Goal: Task Accomplishment & Management: Manage account settings

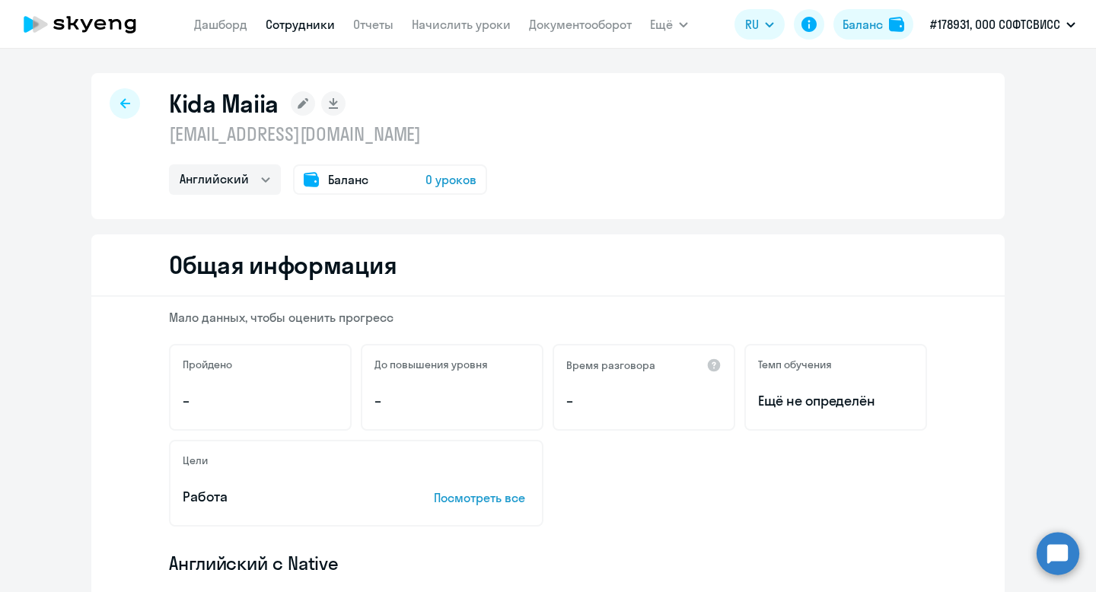
select select "english"
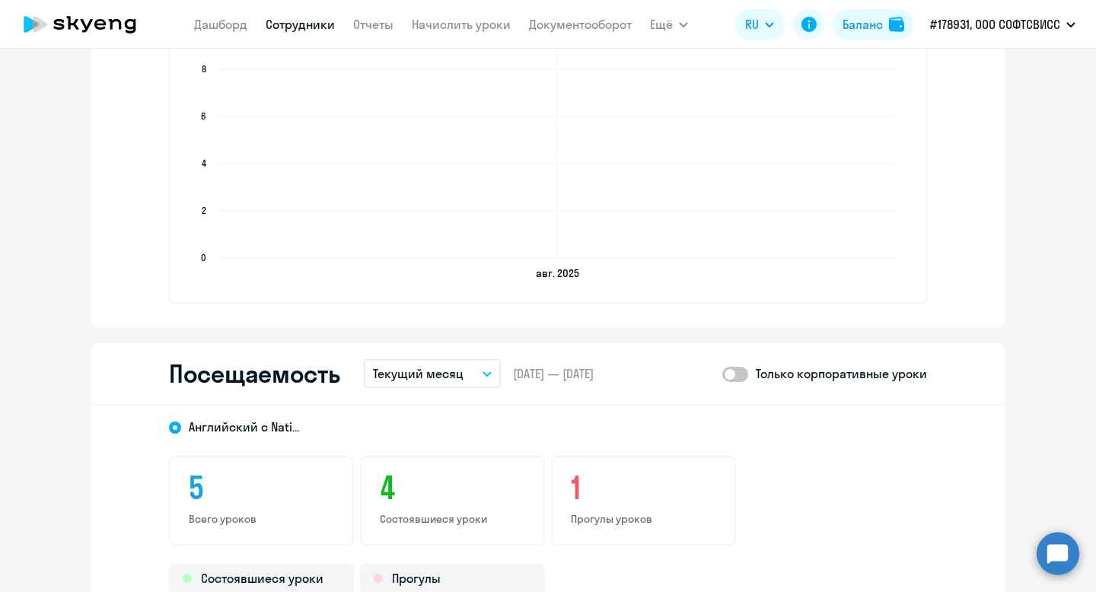
scroll to position [1466, 0]
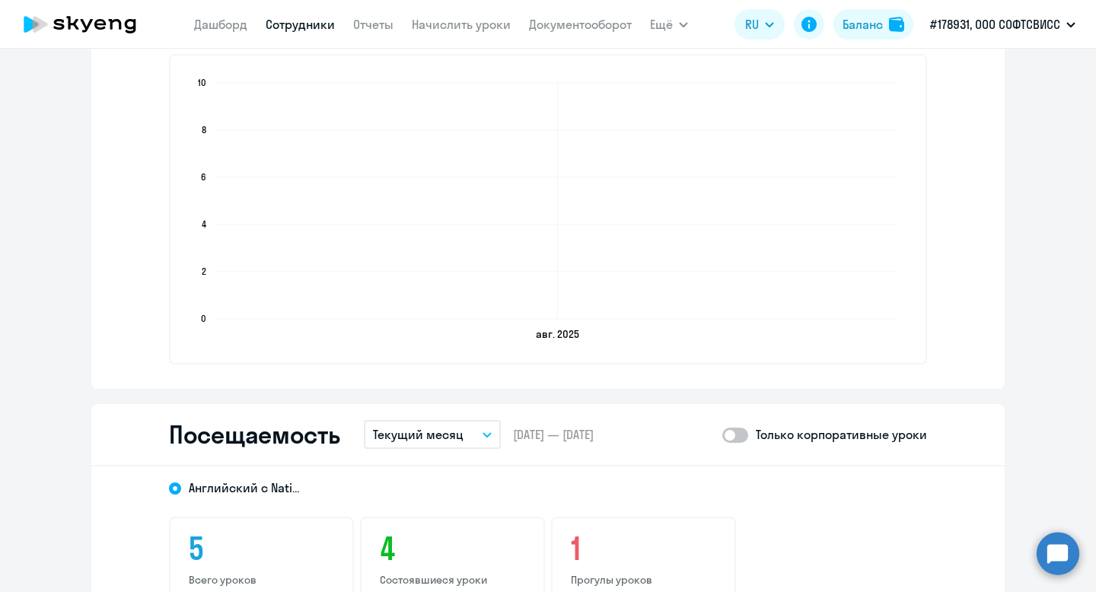
click at [313, 30] on link "Сотрудники" at bounding box center [300, 24] width 69 height 15
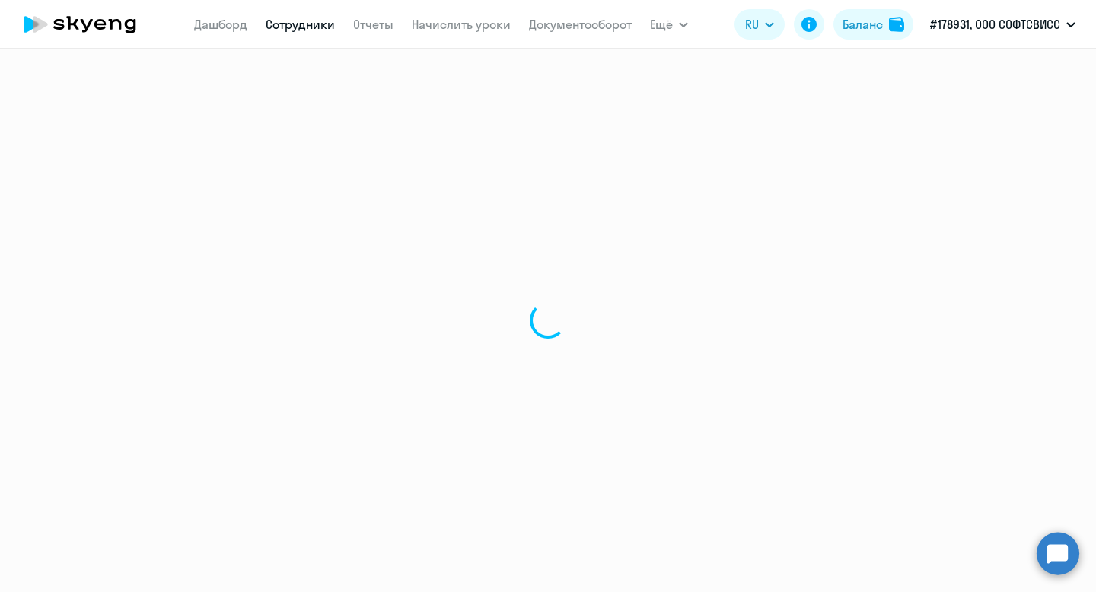
select select "30"
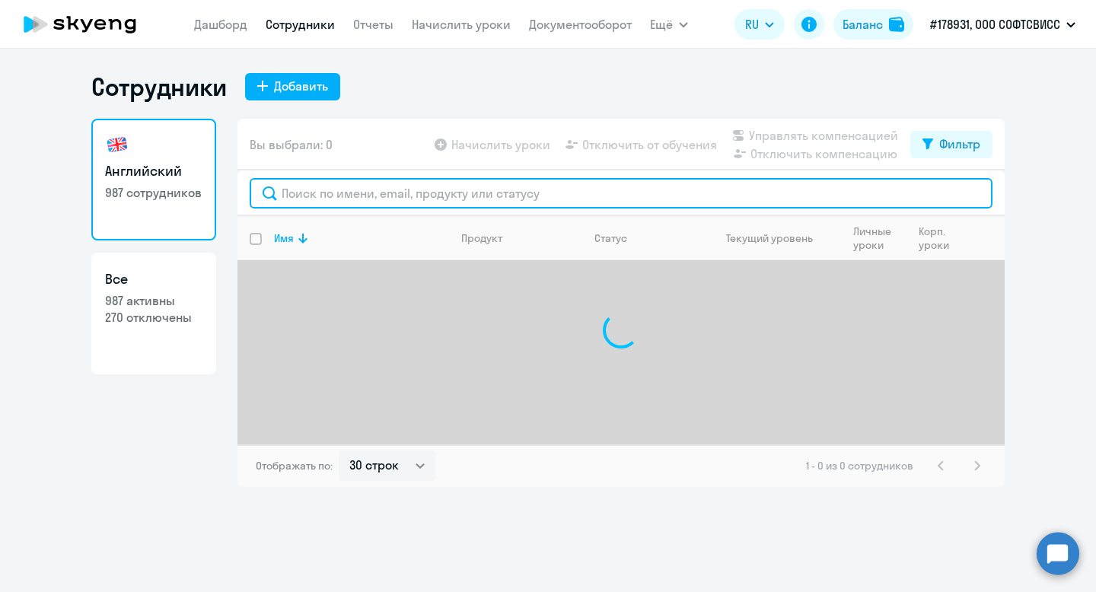
click at [372, 192] on input "text" at bounding box center [621, 193] width 743 height 30
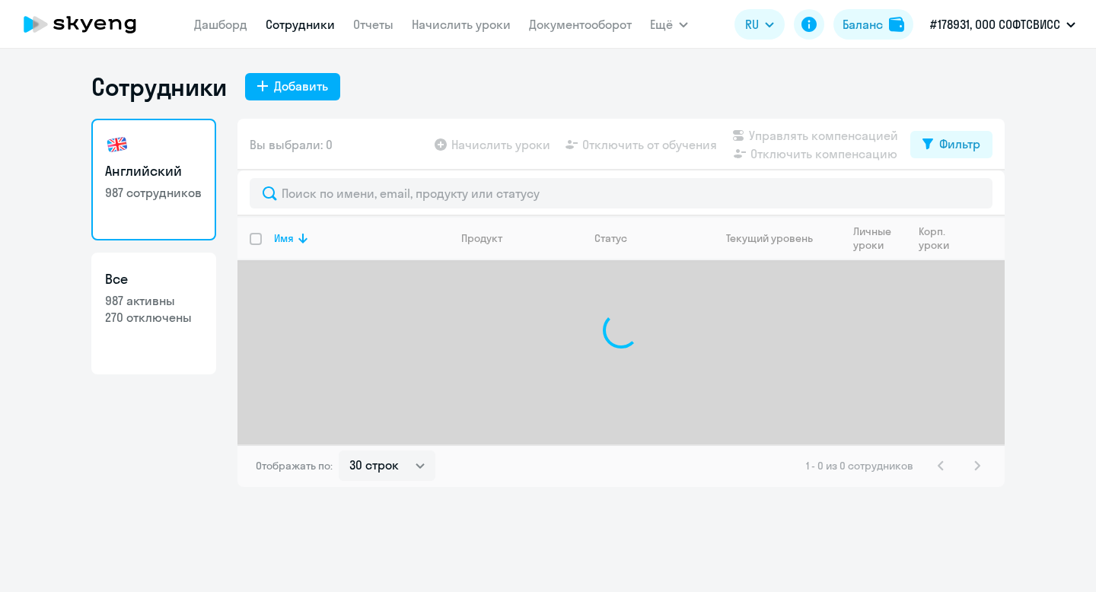
select select "30"
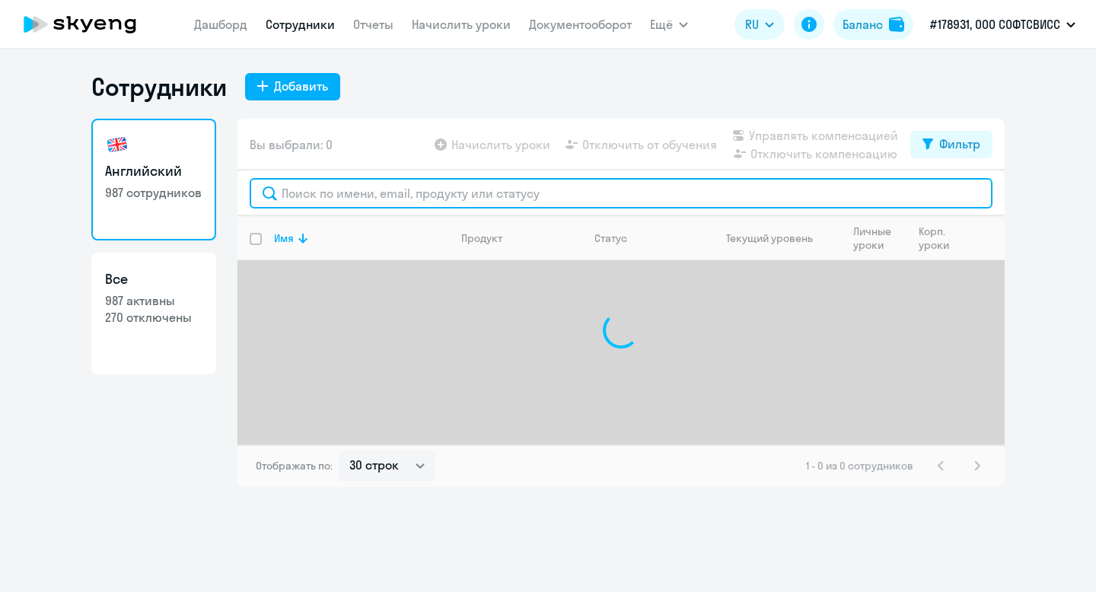
click at [380, 186] on input "text" at bounding box center [621, 193] width 743 height 30
paste input "[PERSON_NAME]"
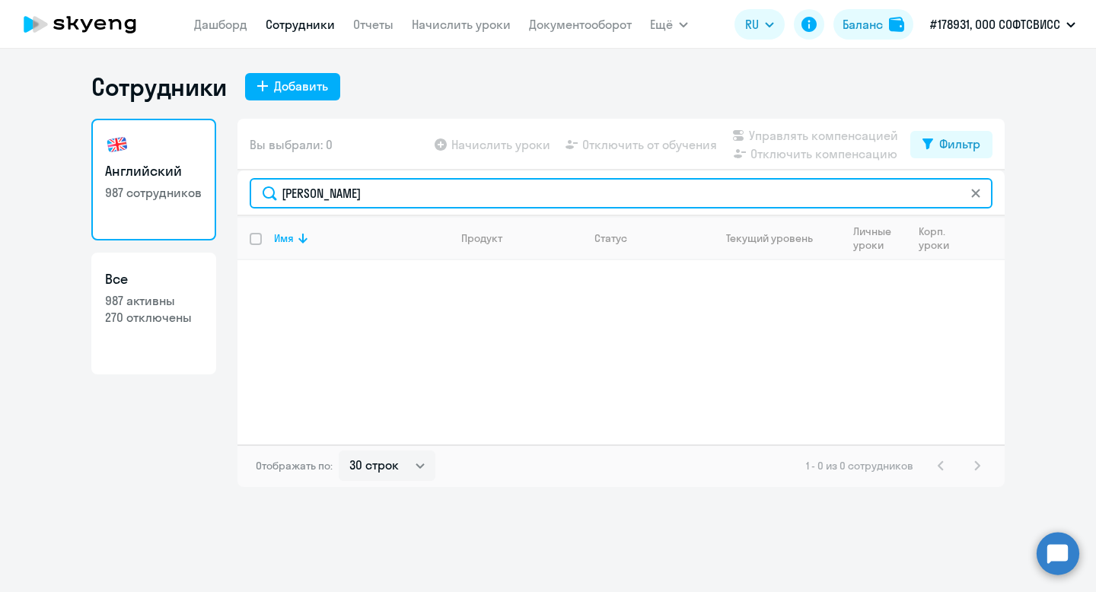
click at [302, 195] on input "[PERSON_NAME]" at bounding box center [621, 193] width 743 height 30
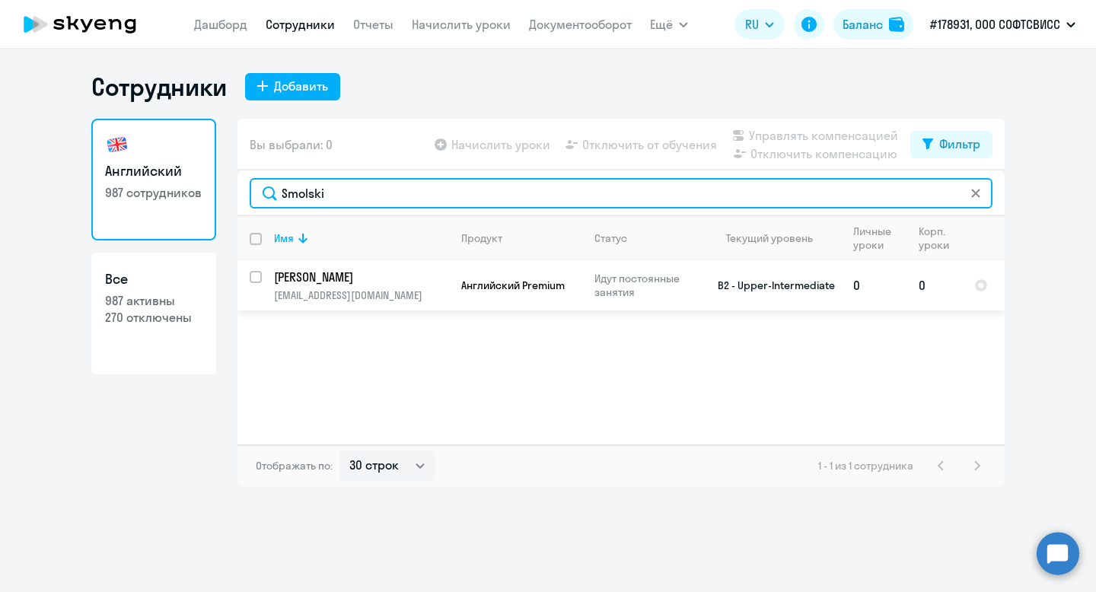
type input "Smolski"
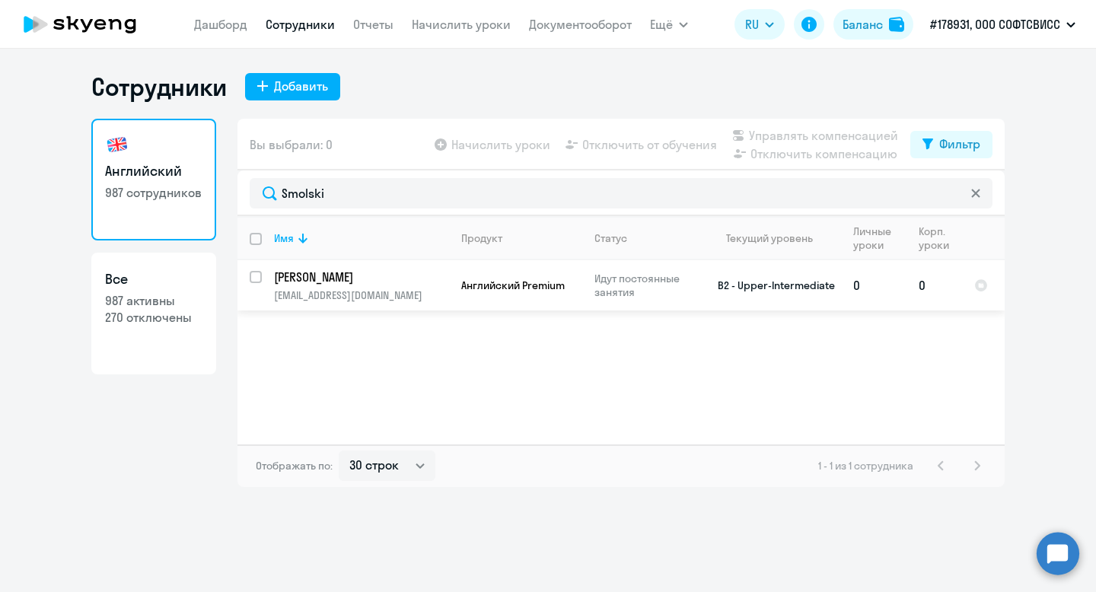
click at [257, 280] on input "select row 5037233" at bounding box center [265, 286] width 30 height 30
checkbox input "true"
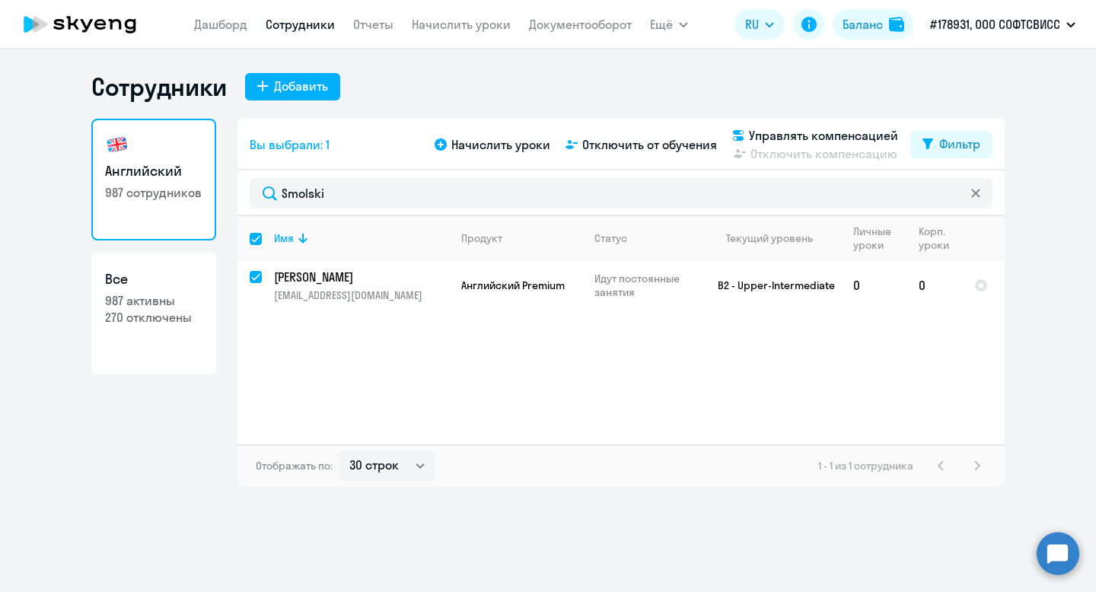
click at [636, 154] on div "Начислить уроки Отключить от обучения Управлять компенсацией Отключить компенса…" at bounding box center [670, 144] width 479 height 37
click at [637, 145] on span "Отключить от обучения" at bounding box center [649, 144] width 135 height 18
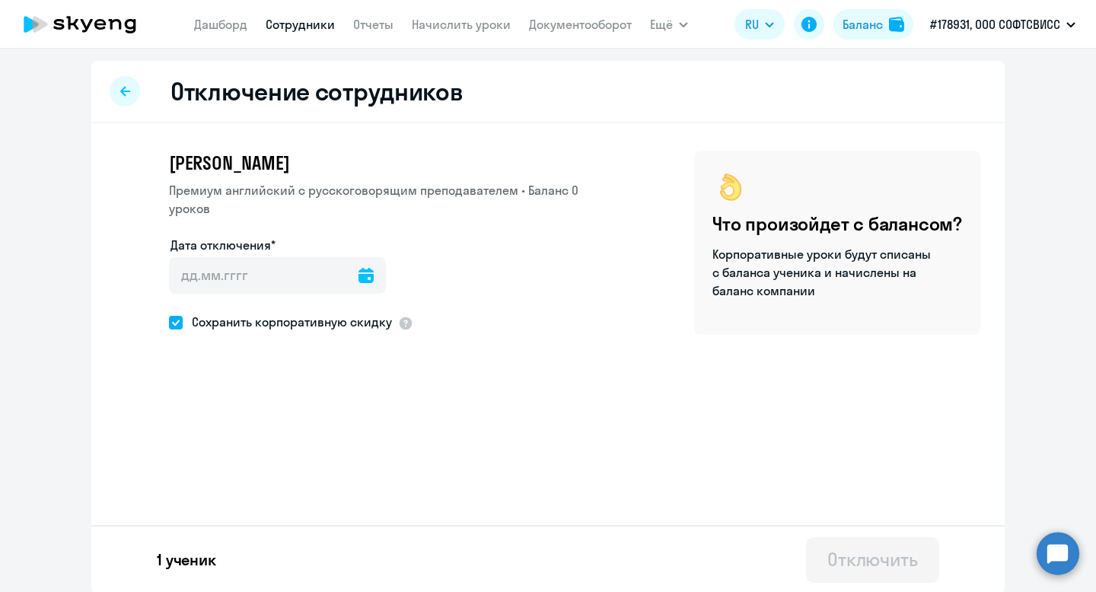
click at [358, 284] on div at bounding box center [365, 275] width 15 height 37
click at [358, 278] on icon at bounding box center [365, 275] width 15 height 15
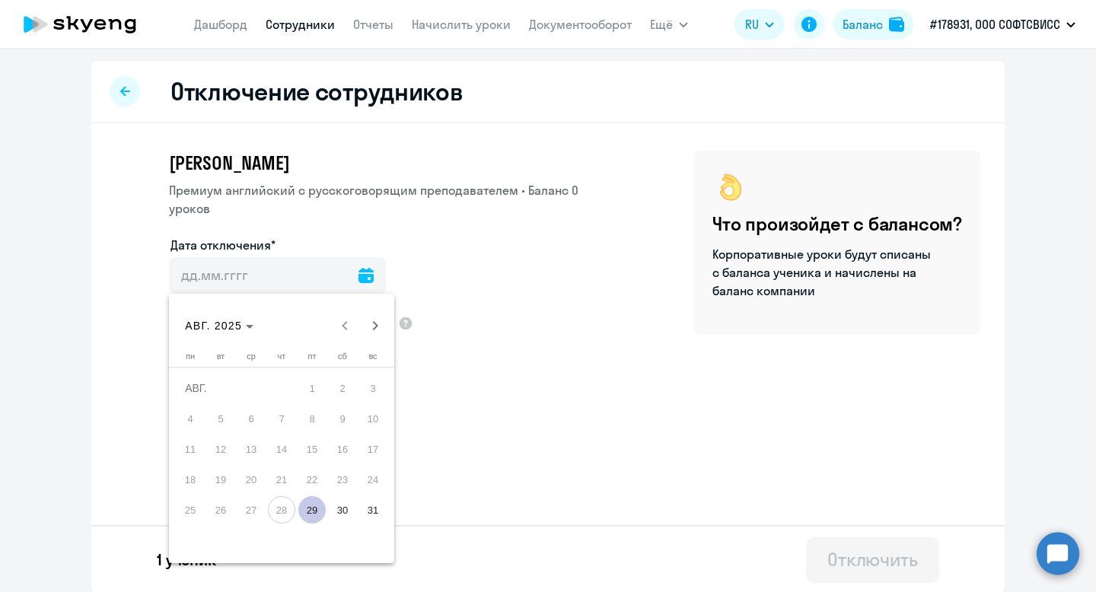
click at [315, 505] on span "29" at bounding box center [311, 509] width 27 height 27
type input "[DATE]"
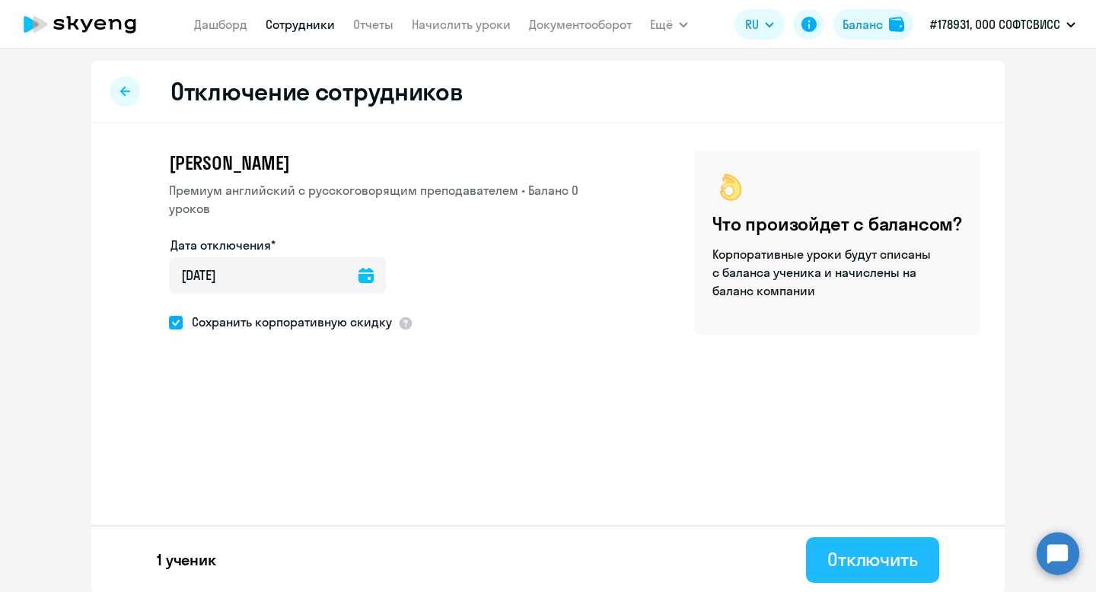
click at [905, 564] on div "Отключить" at bounding box center [872, 559] width 91 height 24
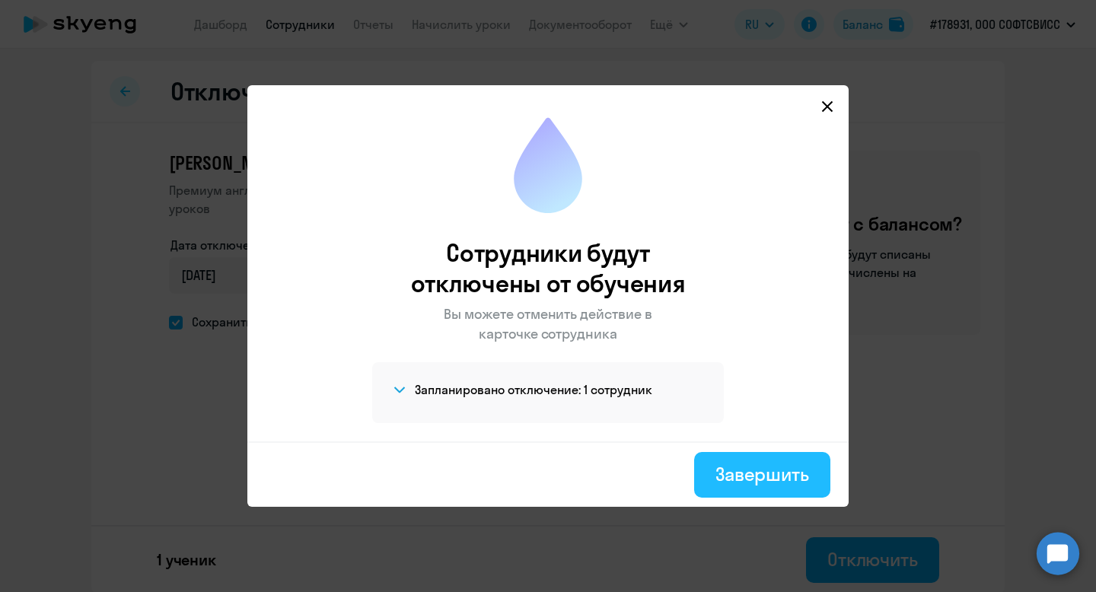
click at [753, 487] on button "Завершить" at bounding box center [762, 475] width 136 height 46
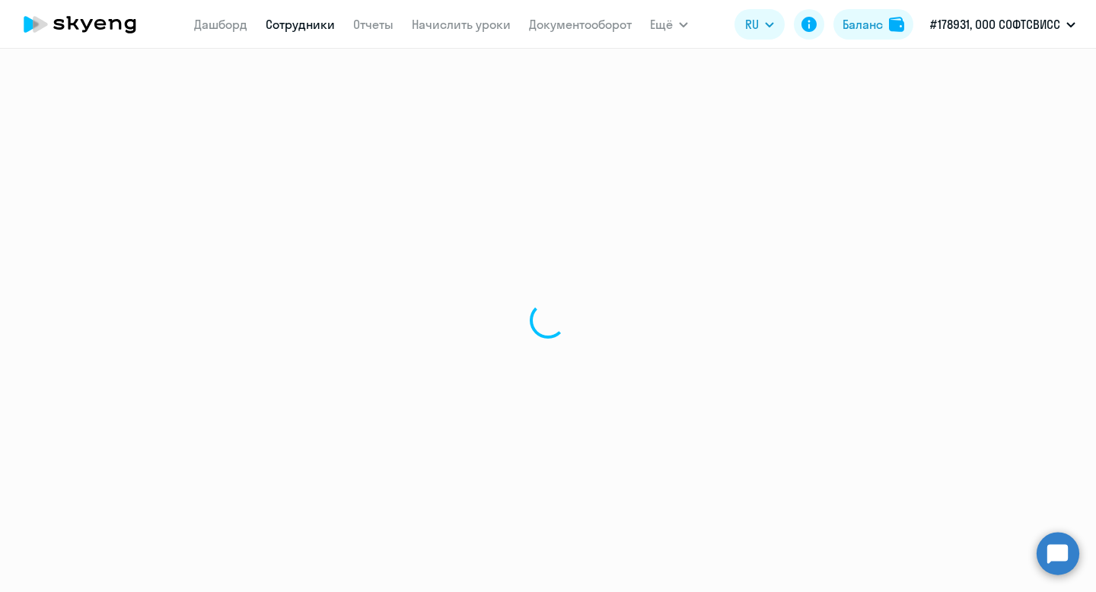
select select "30"
